Goal: Transaction & Acquisition: Purchase product/service

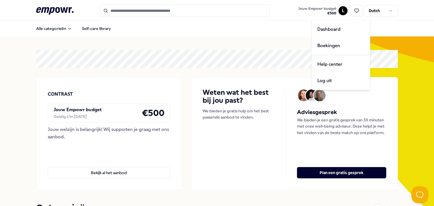
click at [341, 12] on html ".empowr-logo_svg__cls-1{fill:#03032f} Jouw Empowr budget € 500 L Dutch Alle cat…" at bounding box center [217, 103] width 434 height 206
click at [336, 27] on div "Dashboard" at bounding box center [341, 29] width 56 height 16
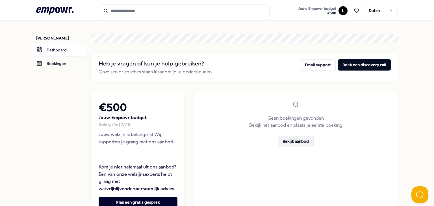
click at [299, 145] on button "Bekijk aanbod" at bounding box center [296, 141] width 36 height 11
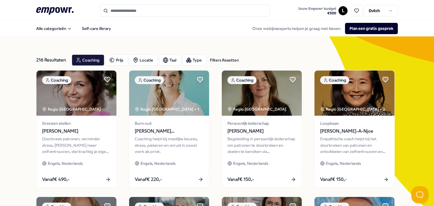
click at [125, 8] on input "Search for products, categories or subcategories" at bounding box center [184, 11] width 169 height 12
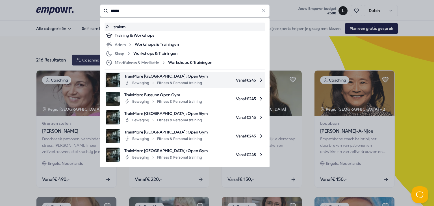
click at [138, 80] on div "Beweging Fitness & Personal training" at bounding box center [163, 83] width 78 height 7
type input "******"
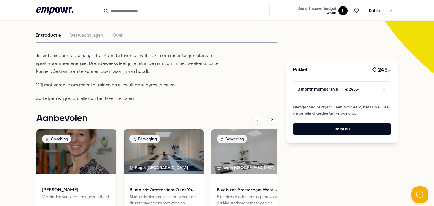
scroll to position [141, 0]
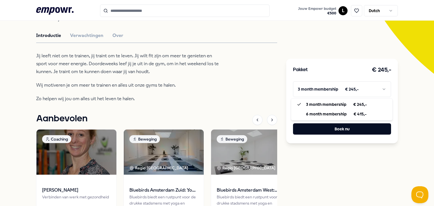
click at [385, 88] on html ".empowr-logo_svg__cls-1{fill:#03032f} Jouw Empowr budget € 500 L Dutch Alle cat…" at bounding box center [217, 103] width 434 height 206
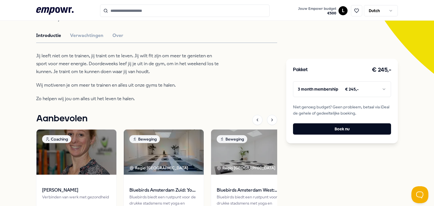
click at [223, 49] on html ".empowr-logo_svg__cls-1{fill:#03032f} Jouw Empowr budget € 500 L Dutch Alle cat…" at bounding box center [217, 103] width 434 height 206
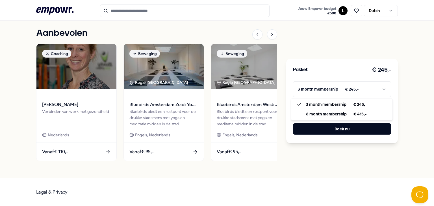
click at [381, 88] on html ".empowr-logo_svg__cls-1{fill:#03032f} Jouw Empowr budget € 500 L Dutch Alle cat…" at bounding box center [217, 103] width 434 height 206
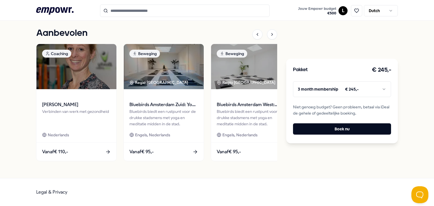
click at [311, 163] on html ".empowr-logo_svg__cls-1{fill:#03032f} Jouw Empowr budget € 500 L Dutch Alle cat…" at bounding box center [217, 103] width 434 height 206
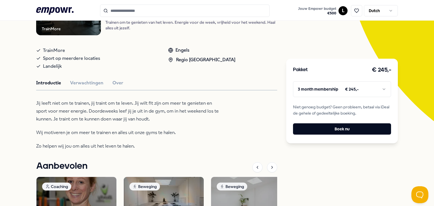
scroll to position [31, 0]
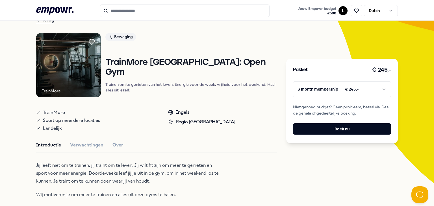
click at [81, 140] on div "TrainMore Beweging TrainMore [GEOGRAPHIC_DATA]: Open Gym Trainen om te genieten…" at bounding box center [156, 197] width 241 height 329
click at [81, 146] on button "Verwachtingen" at bounding box center [86, 144] width 33 height 7
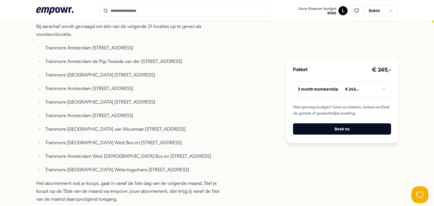
scroll to position [191, 0]
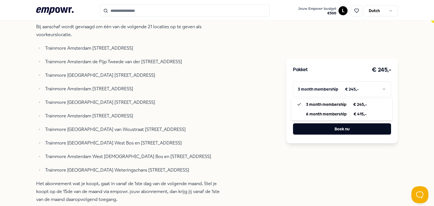
click at [360, 87] on html ".empowr-logo_svg__cls-1{fill:#03032f} Jouw Empowr budget € 500 L Dutch Alle cat…" at bounding box center [217, 103] width 434 height 206
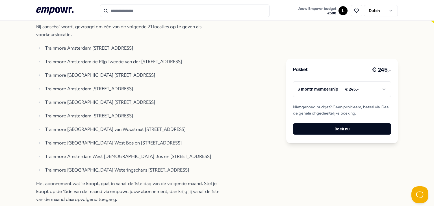
click at [216, 118] on html ".empowr-logo_svg__cls-1{fill:#03032f} Jouw Empowr budget € 500 L Dutch Alle cat…" at bounding box center [217, 103] width 434 height 206
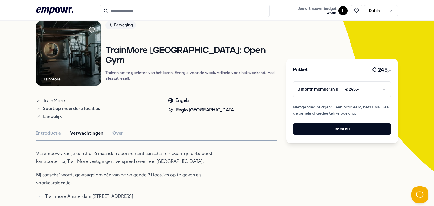
scroll to position [0, 0]
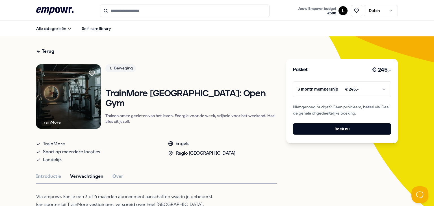
click at [45, 53] on div "Terug" at bounding box center [45, 52] width 18 height 8
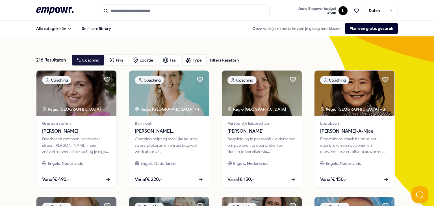
click at [146, 10] on input "Search for products, categories or subcategories" at bounding box center [184, 11] width 169 height 12
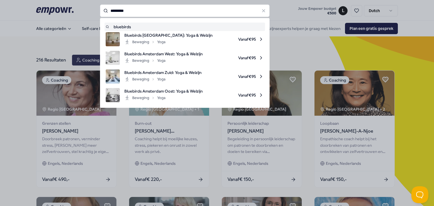
type input "*********"
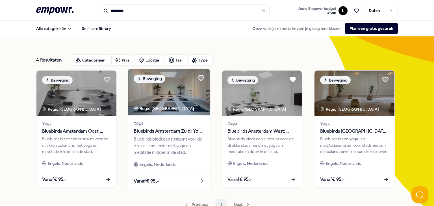
scroll to position [25, 0]
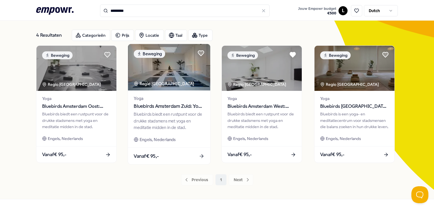
click at [161, 108] on span "Bluebirds Amsterdam Zuid: Yoga & Welzijn" at bounding box center [169, 106] width 71 height 7
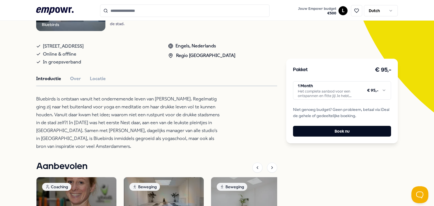
scroll to position [147, 0]
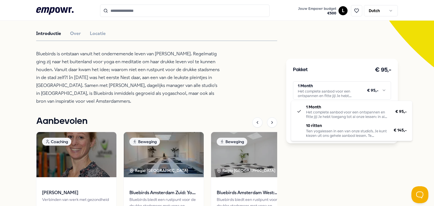
click at [334, 93] on html ".empowr-logo_svg__cls-1{fill:#03032f} Jouw Empowr budget € 500 L Dutch Alle cat…" at bounding box center [217, 103] width 434 height 206
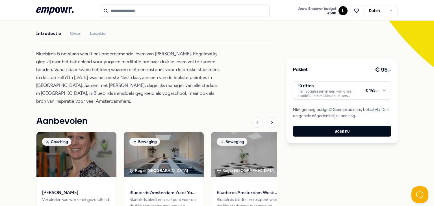
click at [114, 12] on input "Search for products, categories or subcategories" at bounding box center [184, 11] width 169 height 12
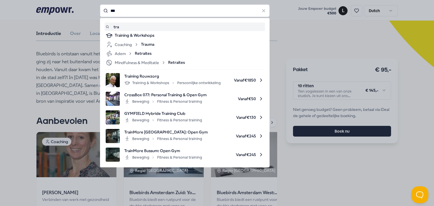
type input "***"
